Goal: Information Seeking & Learning: Learn about a topic

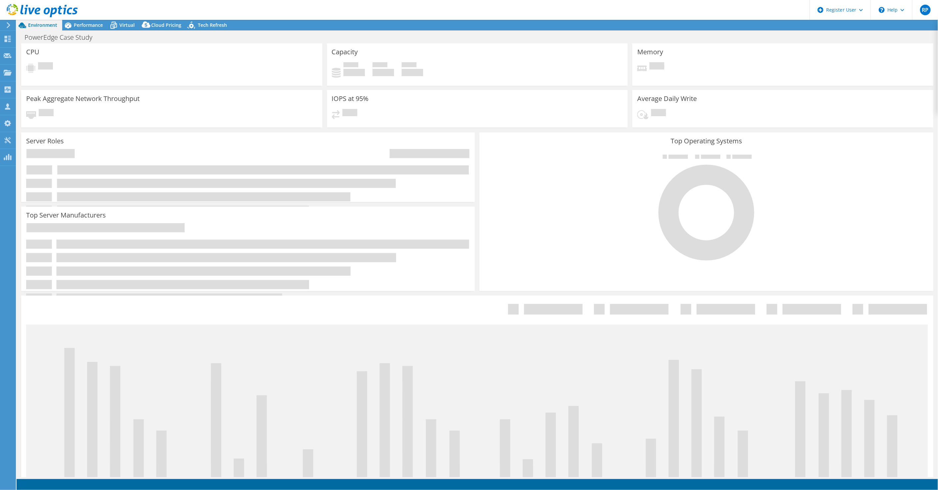
select select "USD"
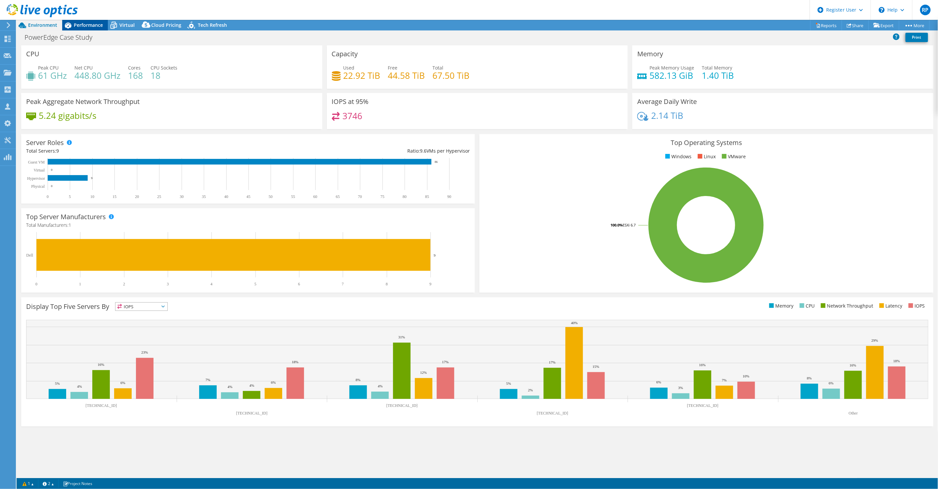
click at [88, 27] on span "Performance" at bounding box center [88, 25] width 29 height 6
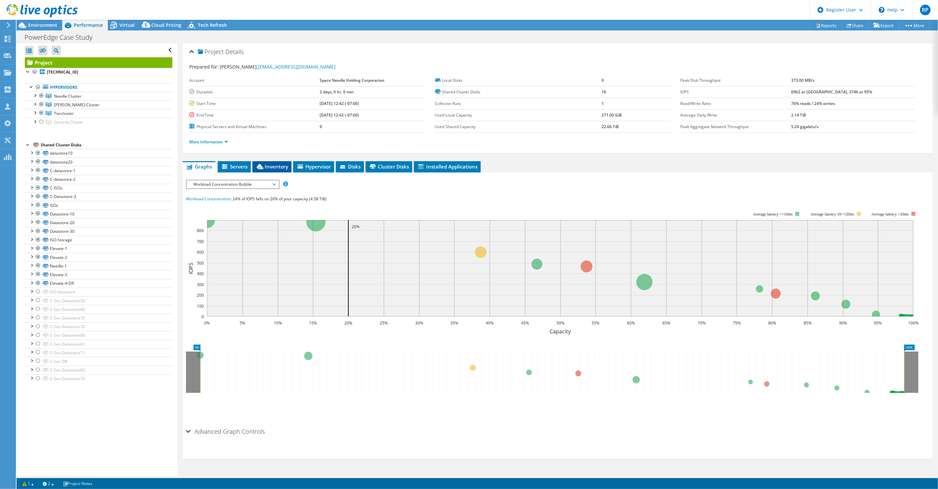
click at [260, 161] on li "Inventory" at bounding box center [271, 166] width 39 height 11
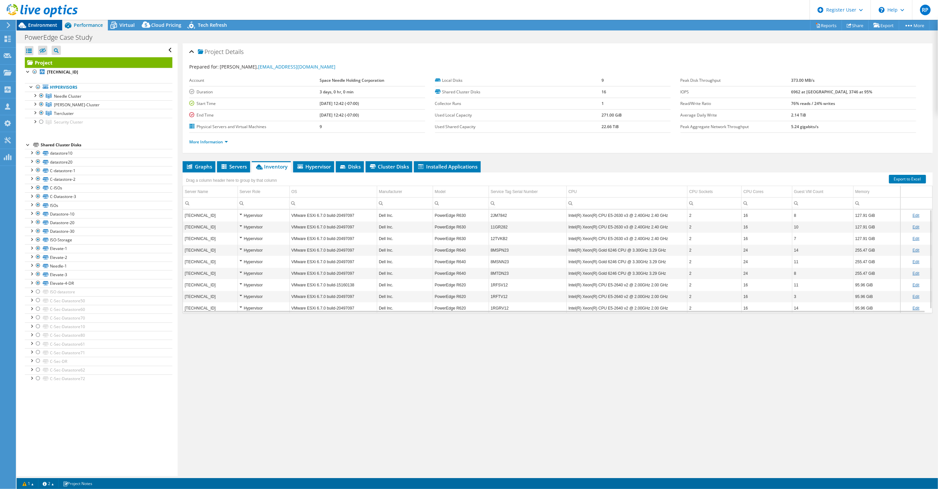
click at [46, 27] on span "Environment" at bounding box center [42, 25] width 29 height 6
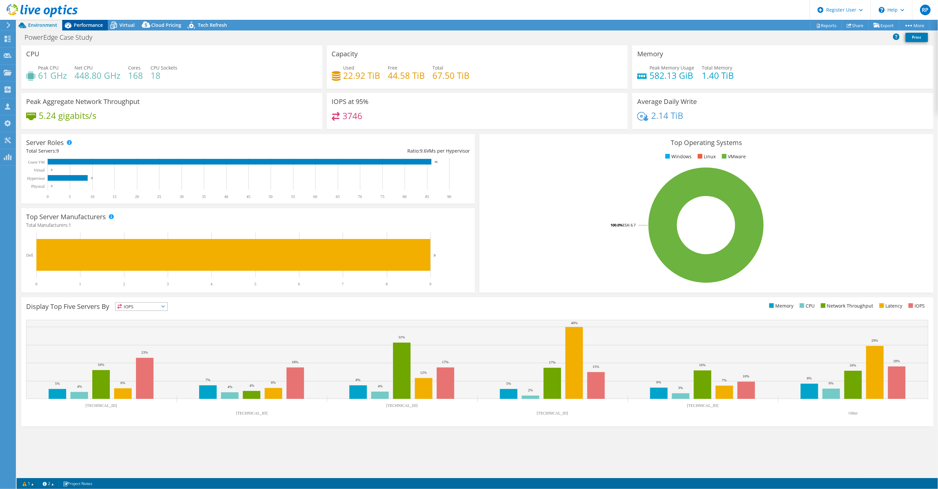
click at [88, 29] on div "Performance" at bounding box center [85, 25] width 46 height 11
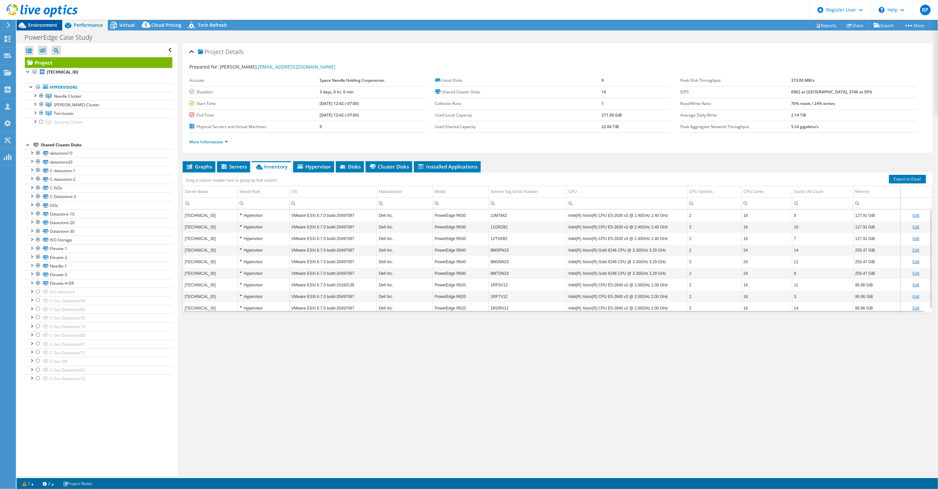
click at [51, 30] on div "Environment" at bounding box center [40, 25] width 46 height 11
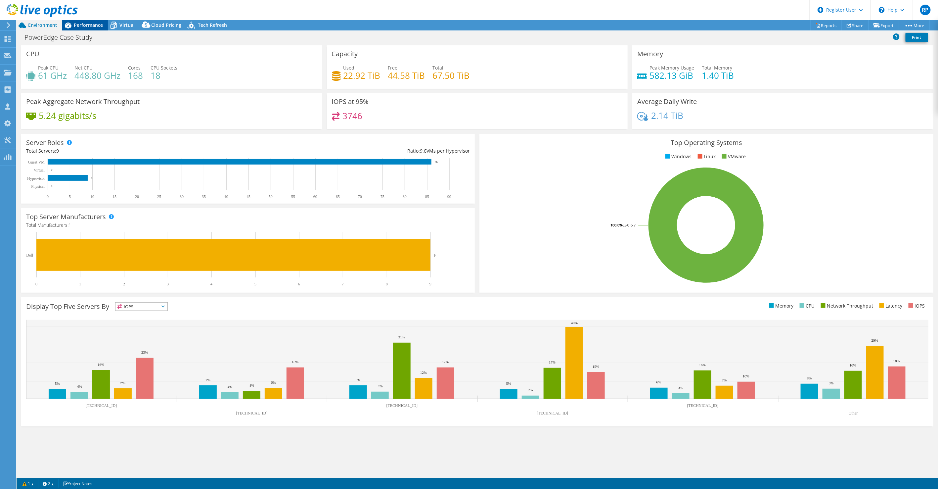
click at [80, 25] on span "Performance" at bounding box center [88, 25] width 29 height 6
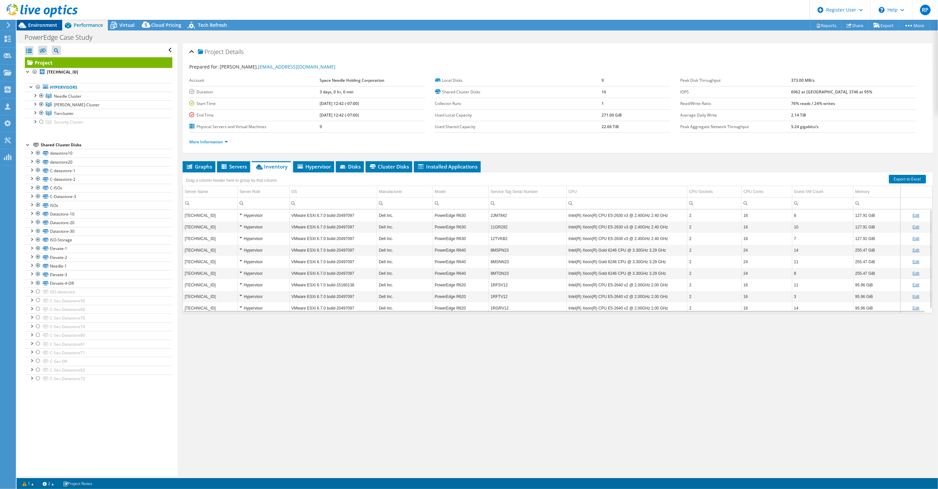
click at [50, 25] on span "Environment" at bounding box center [42, 25] width 29 height 6
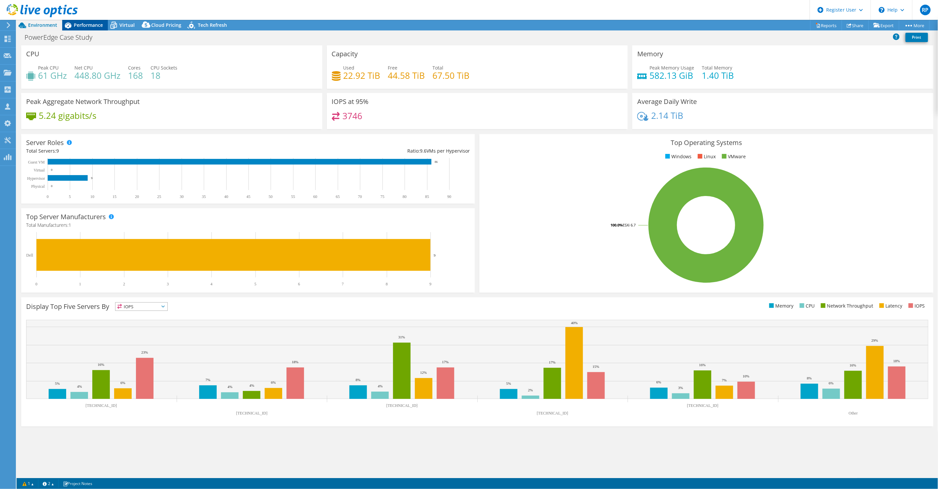
click at [90, 30] on div "Performance" at bounding box center [85, 25] width 46 height 11
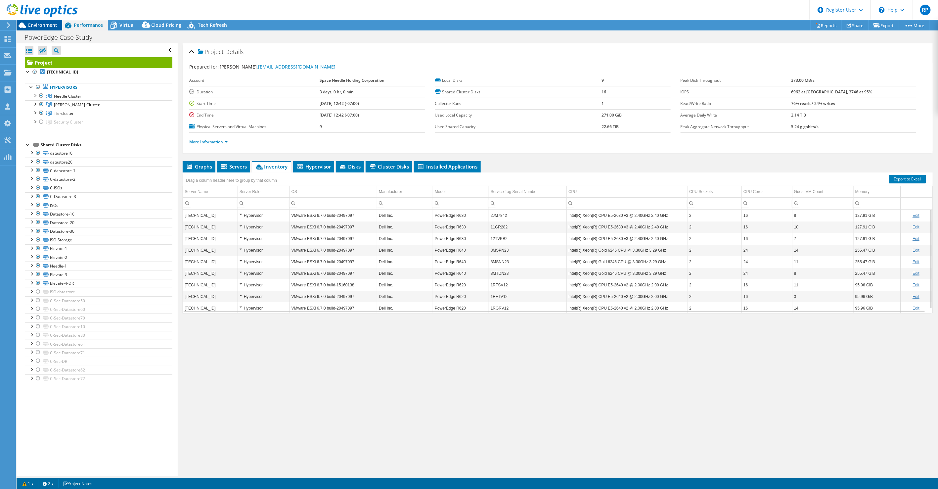
click at [46, 24] on span "Environment" at bounding box center [42, 25] width 29 height 6
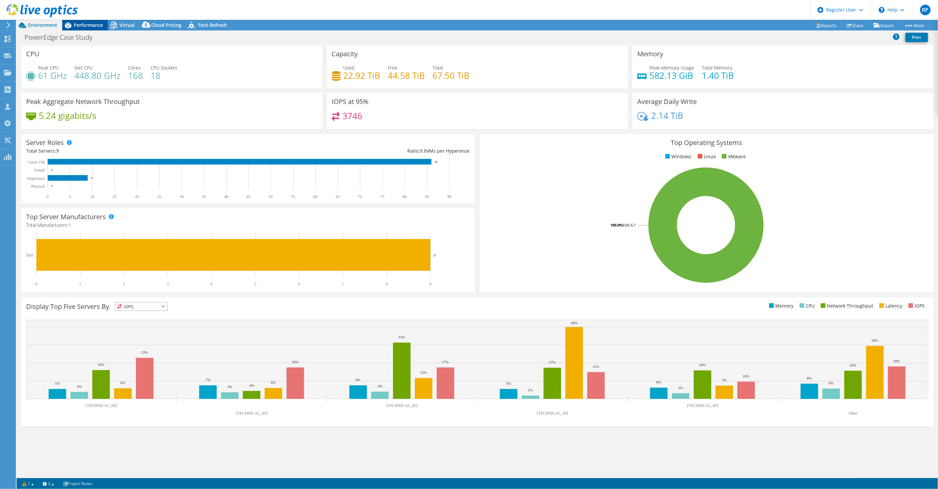
click at [85, 26] on span "Performance" at bounding box center [88, 25] width 29 height 6
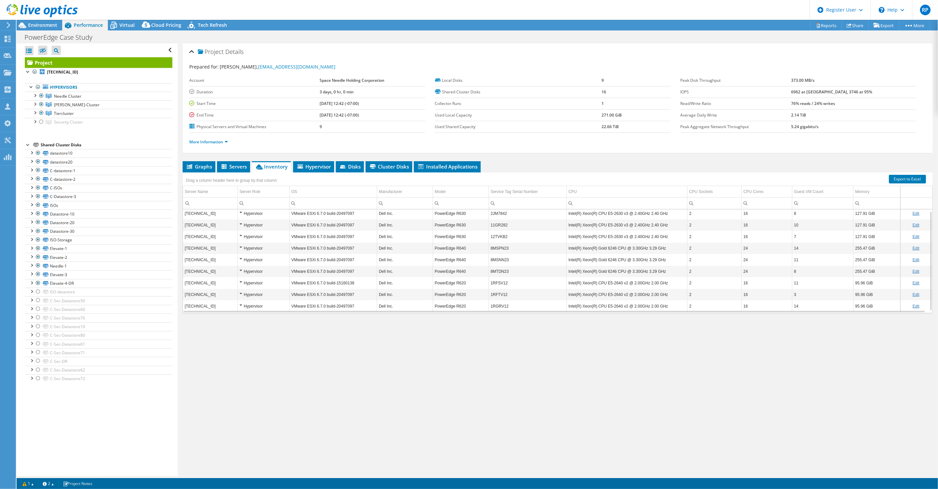
scroll to position [2, 0]
click at [56, 27] on span "Environment" at bounding box center [42, 25] width 29 height 6
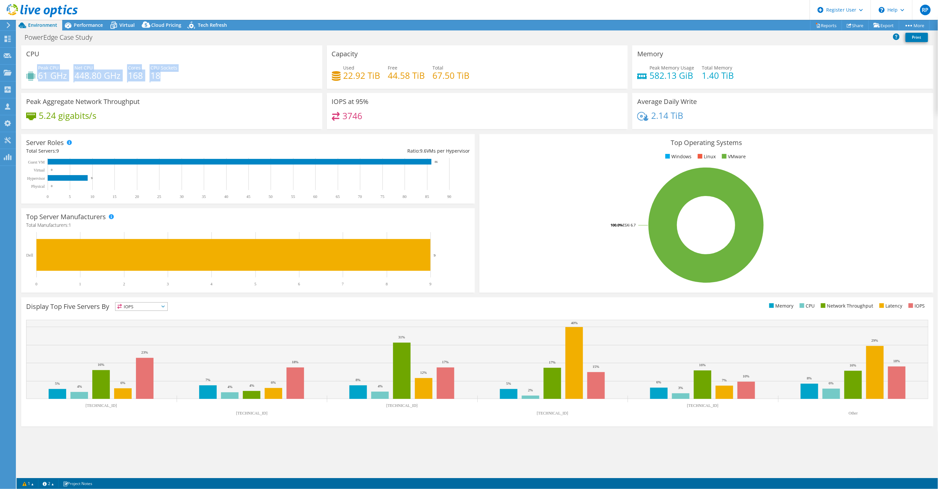
drag, startPoint x: 34, startPoint y: 64, endPoint x: 180, endPoint y: 74, distance: 146.6
click at [180, 74] on div "Peak CPU 61 GHz Net CPU 448.80 GHz Cores 168 CPU Sockets 18" at bounding box center [171, 75] width 291 height 22
copy div "Peak CPU 61 GHz Net CPU 448.80 GHz Cores 168 CPU Sockets 18"
click at [148, 68] on div "Peak CPU 61 GHz Net CPU 448.80 GHz Cores 168 CPU Sockets 18" at bounding box center [171, 75] width 291 height 22
drag, startPoint x: 25, startPoint y: 50, endPoint x: 168, endPoint y: 75, distance: 145.0
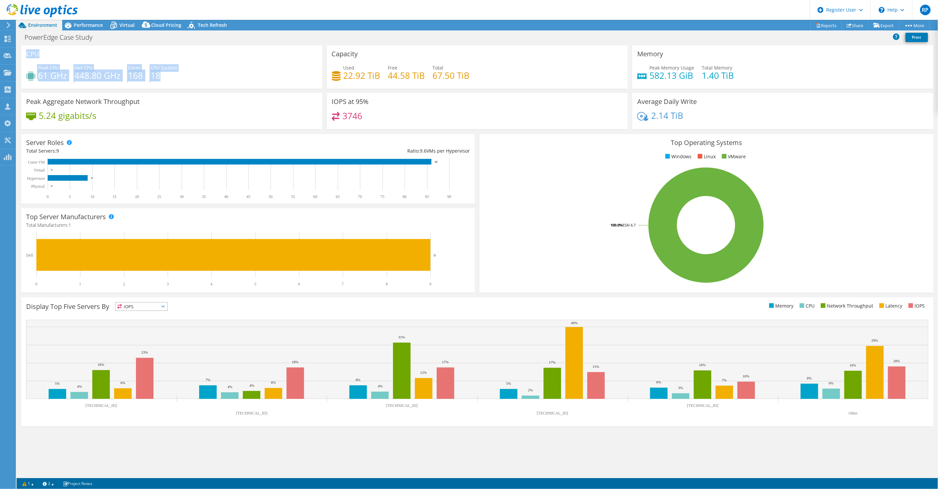
click at [168, 75] on div "CPU Peak CPU 61 GHz Net CPU 448.80 GHz Cores 168 CPU Sockets 18" at bounding box center [171, 66] width 301 height 43
copy div "CPU Peak CPU 61 GHz Net CPU 448.80 GHz Cores 168 CPU Sockets 18"
click at [176, 72] on h4 "18" at bounding box center [164, 75] width 27 height 7
drag, startPoint x: 636, startPoint y: 55, endPoint x: 774, endPoint y: 72, distance: 139.7
click at [774, 72] on div "Memory Peak Memory Usage 582.13 GiB Total Memory 1.40 TiB" at bounding box center [782, 66] width 301 height 43
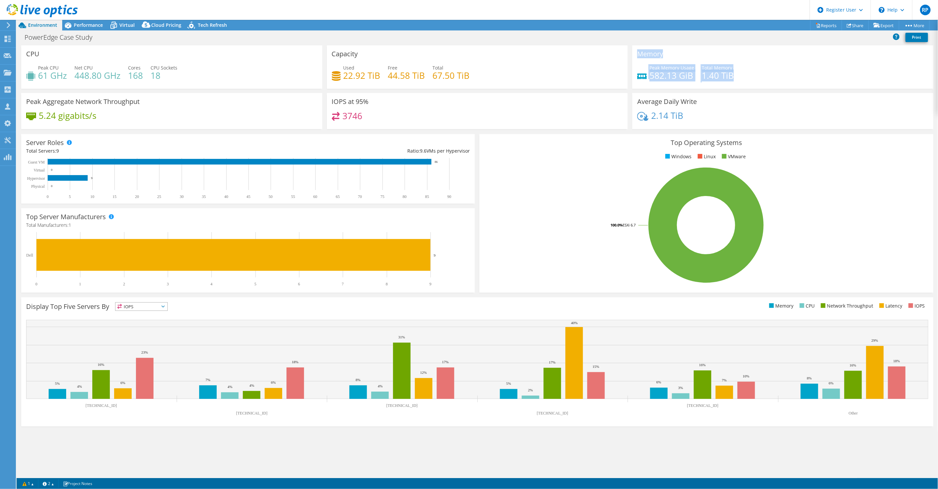
copy div "Memory Peak Memory Usage 582.13 GiB Total Memory 1.40 TiB"
click at [87, 21] on div "Performance" at bounding box center [85, 25] width 46 height 11
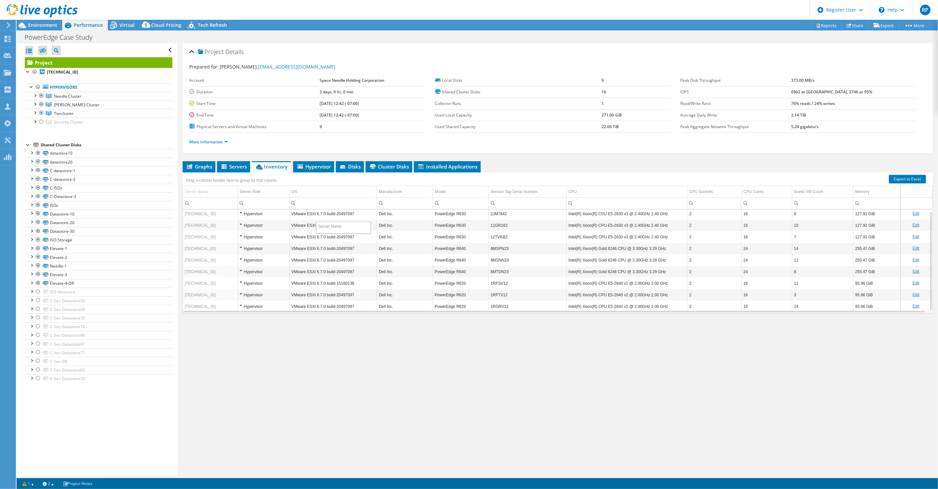
drag, startPoint x: 186, startPoint y: 186, endPoint x: 272, endPoint y: 209, distance: 89.1
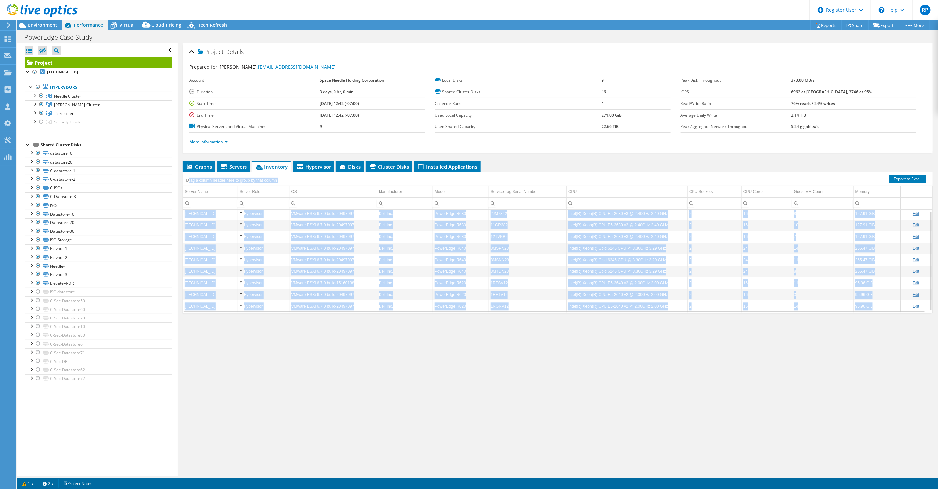
drag, startPoint x: 188, startPoint y: 176, endPoint x: 887, endPoint y: 306, distance: 711.1
click at [887, 306] on div "Drag a column header here to group by that column Server Name Server Role OS Ma…" at bounding box center [558, 242] width 750 height 141
copy div "rag a column header here to group by that column Server Name Server Role OS Man…"
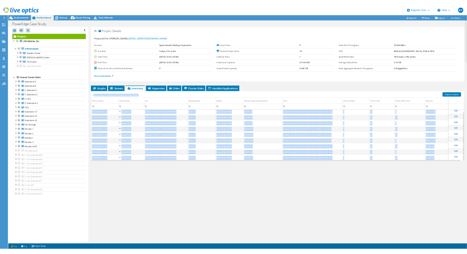
scroll to position [4, 0]
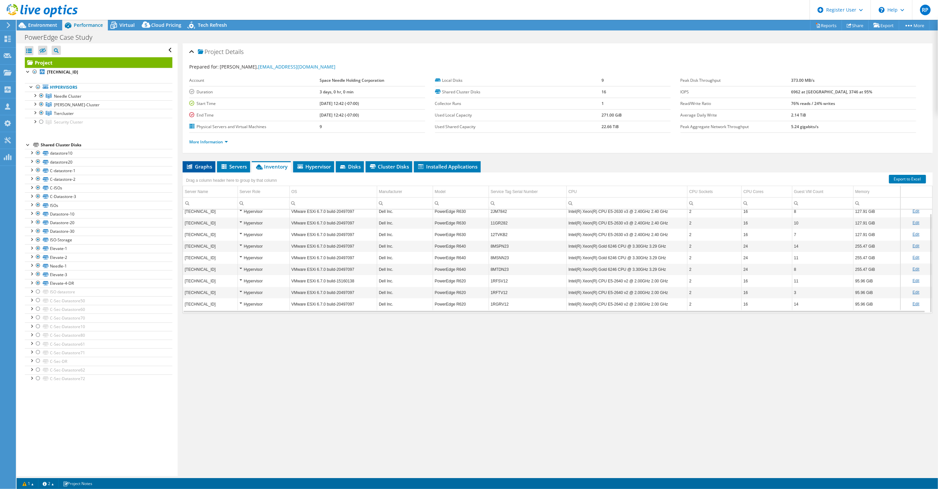
click at [202, 164] on span "Graphs" at bounding box center [199, 166] width 26 height 7
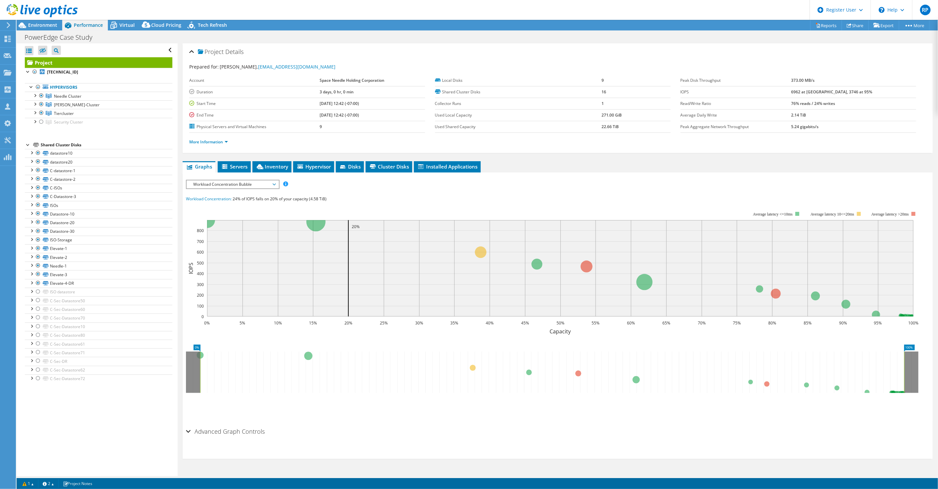
click at [250, 187] on span "Workload Concentration Bubble" at bounding box center [232, 184] width 85 height 8
click at [239, 230] on li "CPU Percentage" at bounding box center [233, 232] width 92 height 8
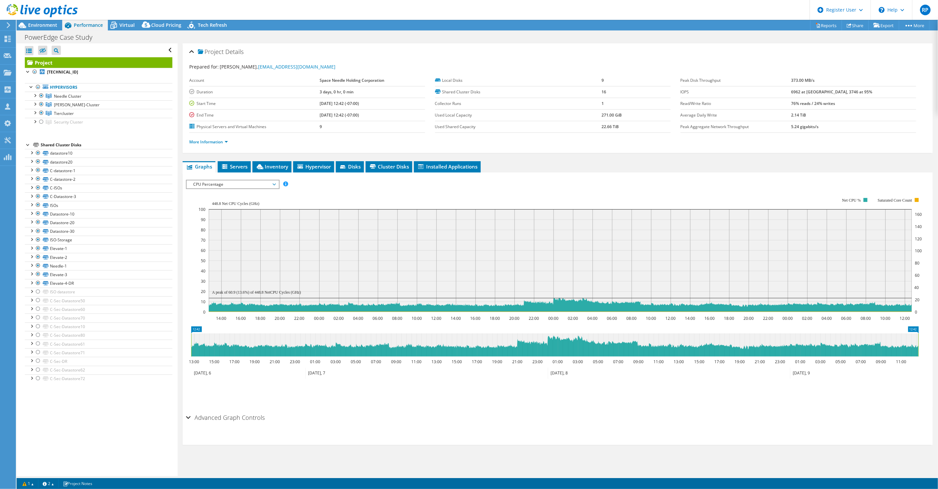
click at [269, 182] on span "CPU Percentage" at bounding box center [232, 184] width 85 height 8
click at [258, 236] on li "Memory" at bounding box center [233, 240] width 92 height 8
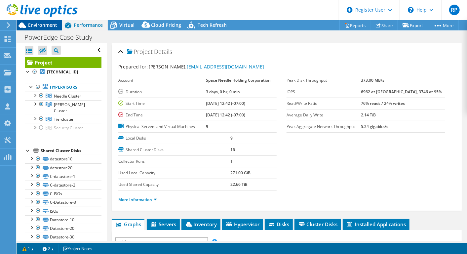
click at [38, 27] on span "Environment" at bounding box center [42, 25] width 29 height 6
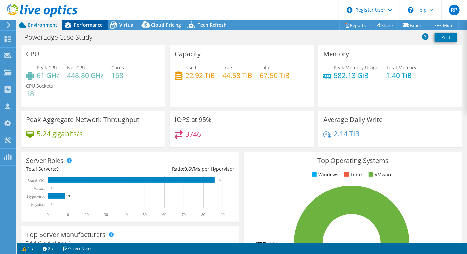
click at [84, 21] on div "Performance" at bounding box center [85, 25] width 46 height 11
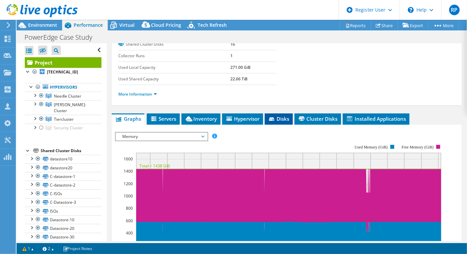
scroll to position [106, 0]
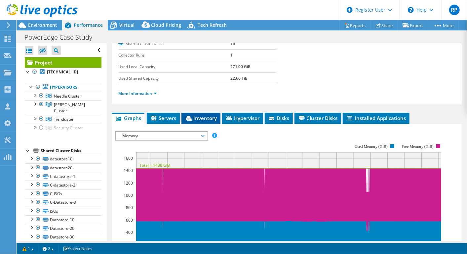
click at [198, 119] on span "Inventory" at bounding box center [201, 118] width 32 height 7
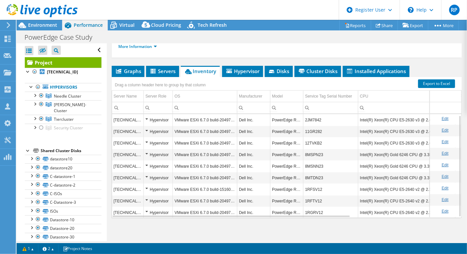
scroll to position [2, 0]
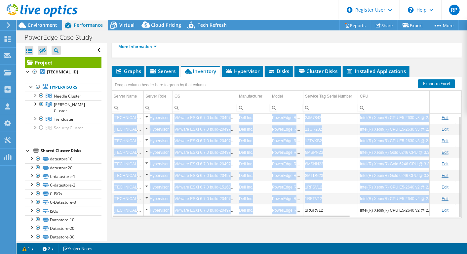
drag, startPoint x: 300, startPoint y: 212, endPoint x: 318, endPoint y: 217, distance: 18.9
click at [318, 217] on div "Graphs Servers Inventory Hypervisor Disks Cluster Disks Installed Applications …" at bounding box center [287, 148] width 350 height 165
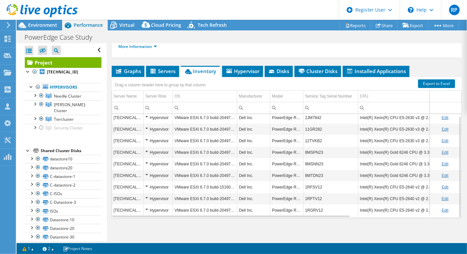
click at [318, 217] on div "Graphs Servers Inventory Hypervisor Disks Cluster Disks Installed Applications …" at bounding box center [287, 148] width 350 height 165
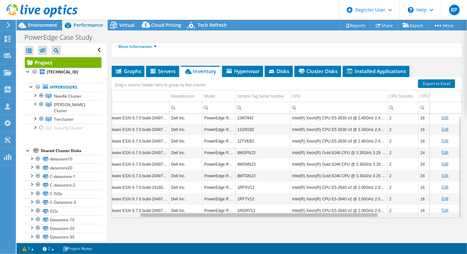
scroll to position [2, 69]
drag, startPoint x: 328, startPoint y: 213, endPoint x: 382, endPoint y: 224, distance: 54.3
click at [382, 224] on body "RP Dell User Rahul Paul Rahul.Paul@dell.com Dell My Profile Log Out \n Help Exp…" at bounding box center [233, 127] width 467 height 254
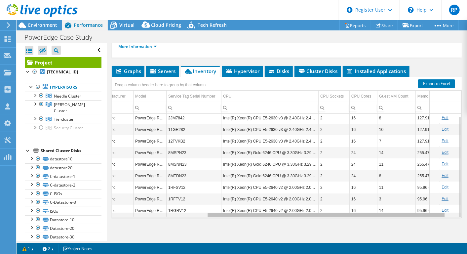
scroll to position [0, 137]
drag, startPoint x: 339, startPoint y: 212, endPoint x: 393, endPoint y: 213, distance: 53.6
click at [393, 213] on body "RP Dell User Rahul Paul Rahul.Paul@dell.com Dell My Profile Log Out \n Help Exp…" at bounding box center [233, 127] width 467 height 254
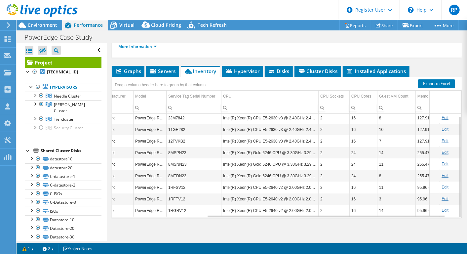
click at [44, 19] on div at bounding box center [39, 11] width 78 height 22
click at [40, 22] on span "Environment" at bounding box center [42, 25] width 29 height 6
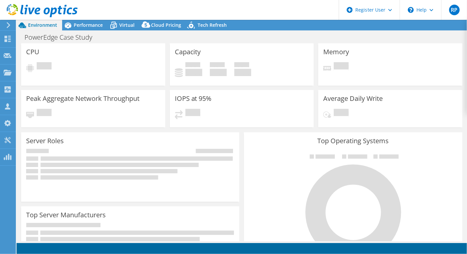
select select "USD"
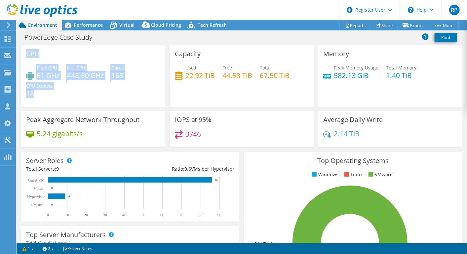
drag, startPoint x: 25, startPoint y: 51, endPoint x: 83, endPoint y: 95, distance: 73.1
click at [83, 95] on div "CPU Peak CPU 61 GHz Net CPU 448.80 GHz Cores 168 CPU Sockets 18" at bounding box center [93, 76] width 144 height 62
copy div "CPU Peak CPU 61 GHz Net CPU 448.80 GHz Cores 168 CPU Sockets 18"
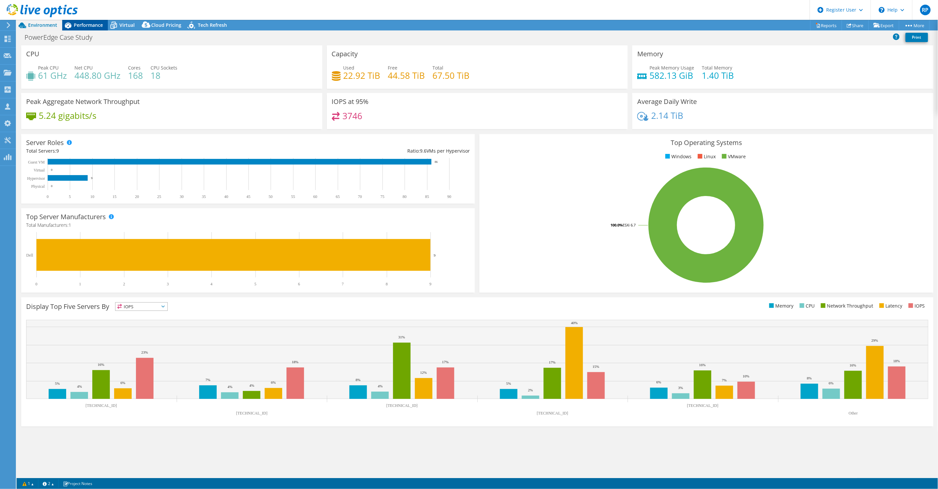
click at [98, 25] on span "Performance" at bounding box center [88, 25] width 29 height 6
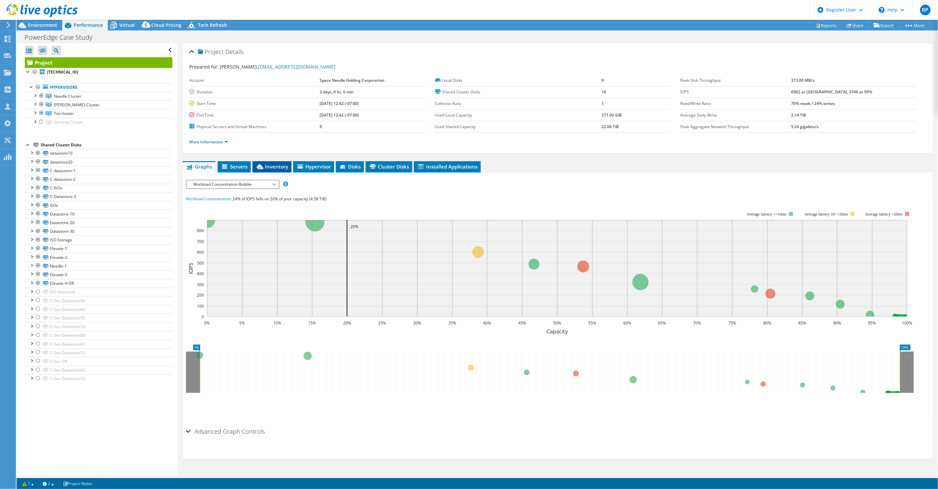
click at [277, 164] on span "Inventory" at bounding box center [272, 166] width 32 height 7
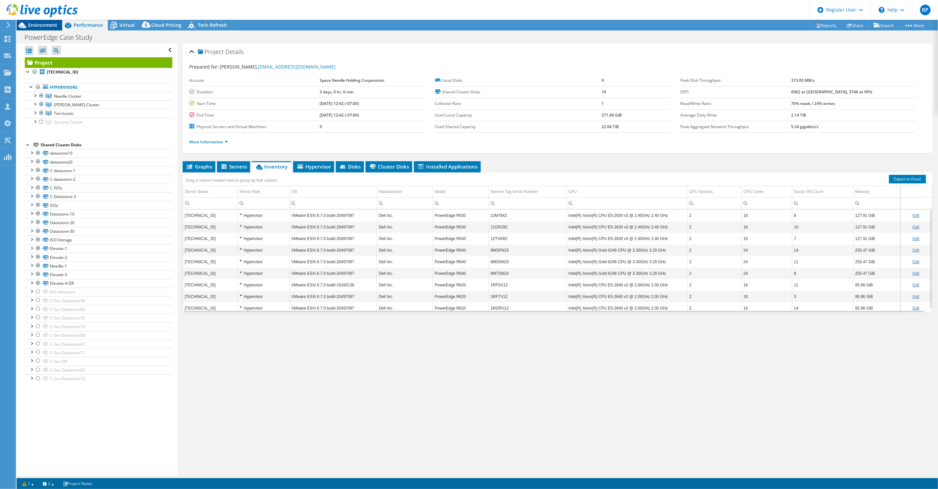
click at [48, 29] on div "Environment" at bounding box center [40, 25] width 46 height 11
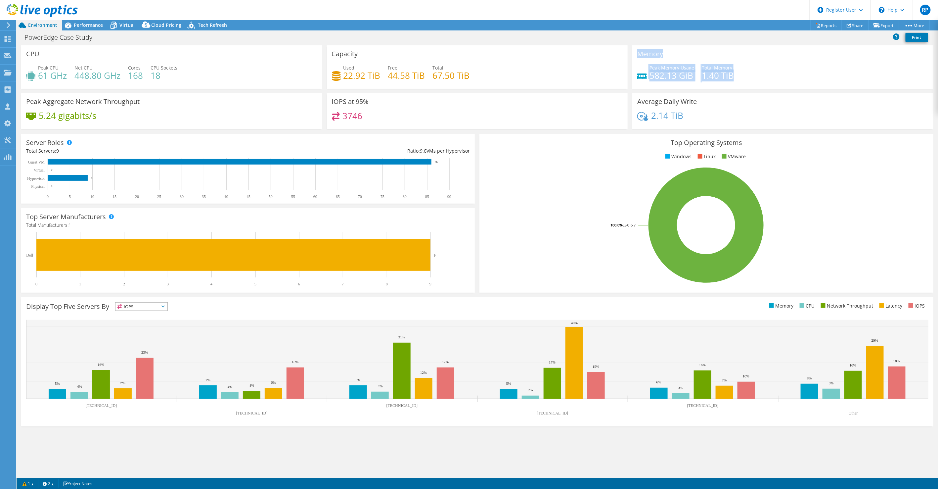
drag, startPoint x: 634, startPoint y: 52, endPoint x: 733, endPoint y: 86, distance: 105.3
click at [467, 86] on div "Memory Peak Memory Usage 582.13 GiB Total Memory 1.40 TiB" at bounding box center [782, 66] width 301 height 43
copy div "Memory Peak Memory Usage 582.13 GiB Total Memory 1.40 TiB"
click at [467, 78] on h4 "582.13 GiB" at bounding box center [671, 75] width 45 height 7
drag, startPoint x: 704, startPoint y: 67, endPoint x: 753, endPoint y: 79, distance: 50.6
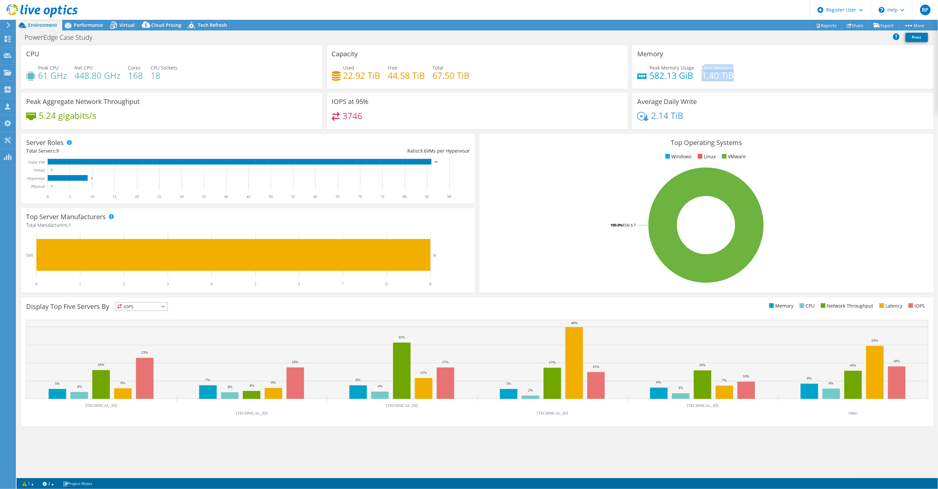
click at [467, 79] on div "Peak Memory Usage 582.13 GiB Total Memory 1.40 TiB" at bounding box center [782, 75] width 291 height 22
click at [467, 84] on div "Peak Memory Usage 582.13 GiB Total Memory 1.40 TiB" at bounding box center [782, 75] width 291 height 22
drag, startPoint x: 703, startPoint y: 66, endPoint x: 701, endPoint y: 70, distance: 4.3
click at [467, 70] on div "Peak Memory Usage 582.13 GiB Total Memory 1.40 TiB" at bounding box center [782, 75] width 291 height 22
drag, startPoint x: 701, startPoint y: 70, endPoint x: 701, endPoint y: 65, distance: 4.7
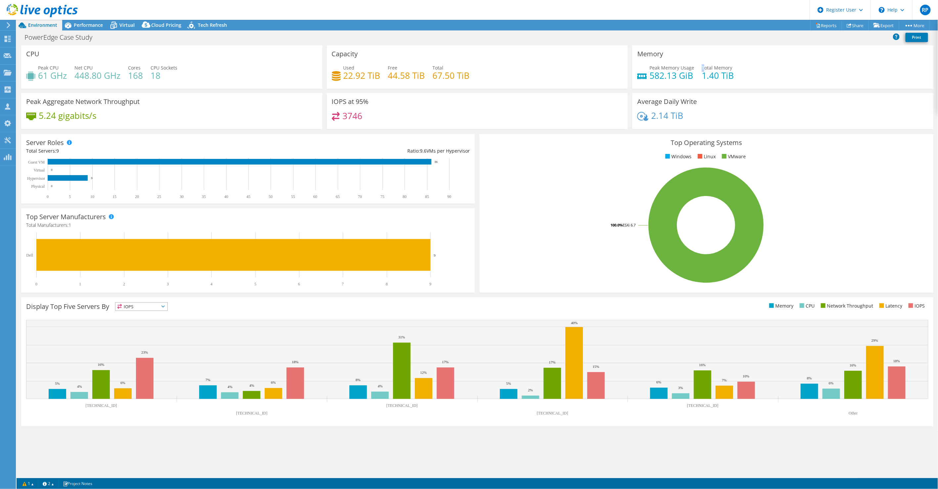
click at [467, 65] on span "Total Memory" at bounding box center [717, 68] width 30 height 6
drag, startPoint x: 701, startPoint y: 65, endPoint x: 741, endPoint y: 84, distance: 43.8
click at [467, 84] on div "Peak Memory Usage 582.13 GiB Total Memory 1.40 TiB" at bounding box center [782, 75] width 291 height 22
drag, startPoint x: 648, startPoint y: 74, endPoint x: 693, endPoint y: 84, distance: 45.5
click at [467, 84] on div "Peak Memory Usage 582.13 GiB Total Memory 1.40 TiB" at bounding box center [782, 75] width 291 height 22
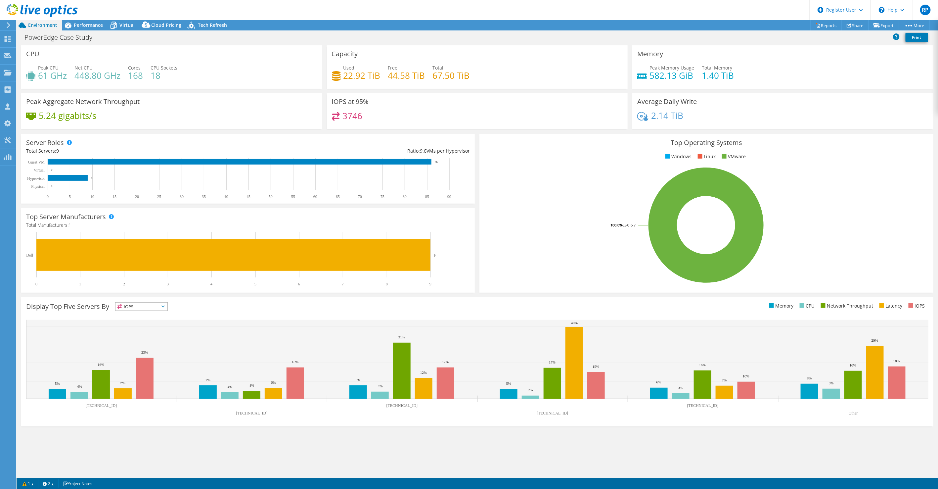
drag, startPoint x: 693, startPoint y: 84, endPoint x: 658, endPoint y: 92, distance: 35.2
click at [467, 93] on div "Average Daily Write 2.14 TiB" at bounding box center [782, 111] width 301 height 36
drag, startPoint x: 647, startPoint y: 67, endPoint x: 693, endPoint y: 77, distance: 47.4
click at [467, 77] on div "Peak Memory Usage 582.13 GiB" at bounding box center [665, 71] width 57 height 15
drag, startPoint x: 693, startPoint y: 77, endPoint x: 711, endPoint y: 80, distance: 18.4
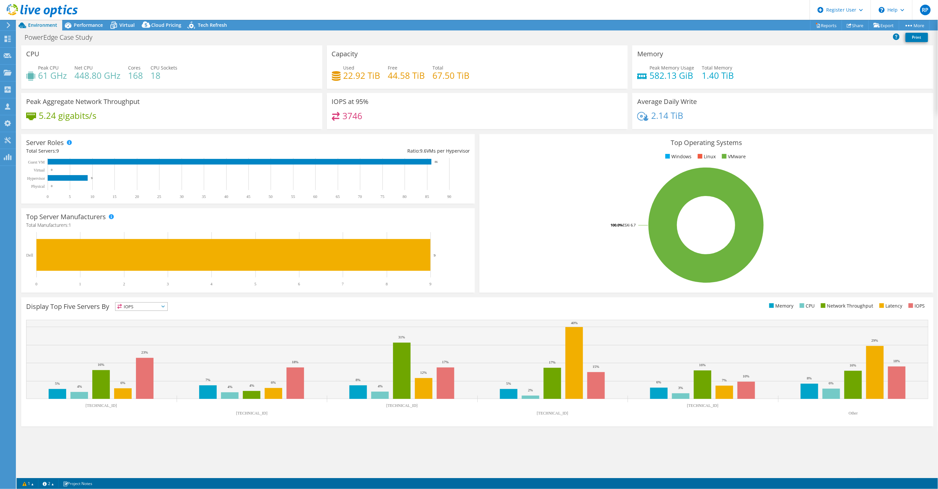
click at [467, 79] on h4 "1.40 TiB" at bounding box center [718, 75] width 32 height 7
drag, startPoint x: 702, startPoint y: 69, endPoint x: 733, endPoint y: 74, distance: 31.9
click at [467, 74] on div "Peak Memory Usage 582.13 GiB Total Memory 1.40 TiB" at bounding box center [782, 75] width 291 height 22
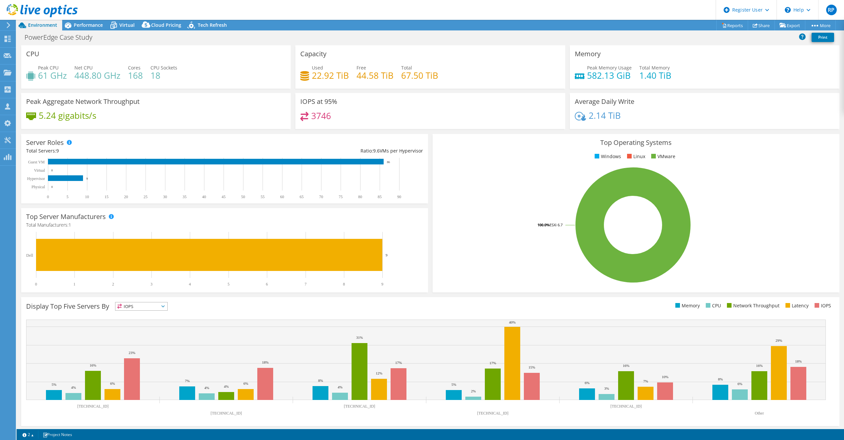
select select "USD"
